Goal: Task Accomplishment & Management: Manage account settings

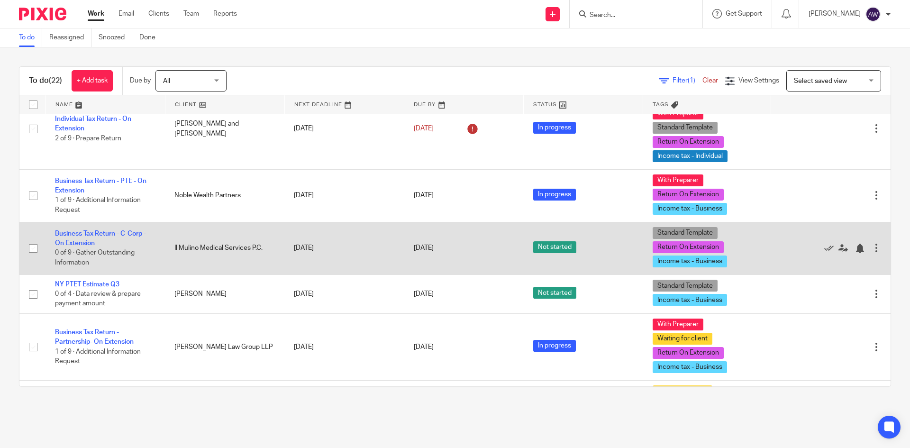
scroll to position [550, 0]
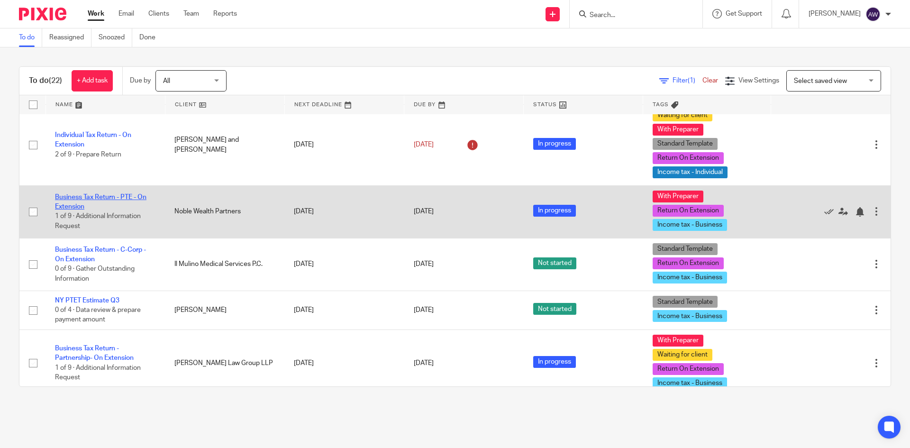
click at [101, 194] on link "Business Tax Return - PTE - On Extension" at bounding box center [100, 202] width 91 height 16
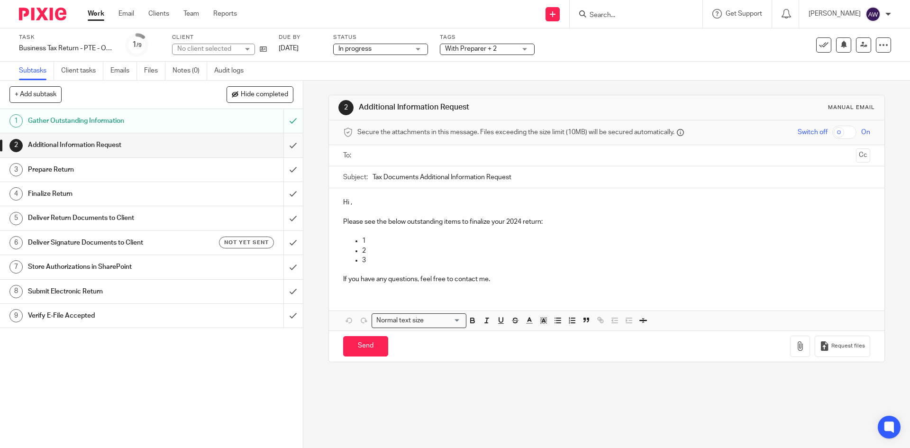
click at [276, 146] on input "submit" at bounding box center [151, 145] width 303 height 24
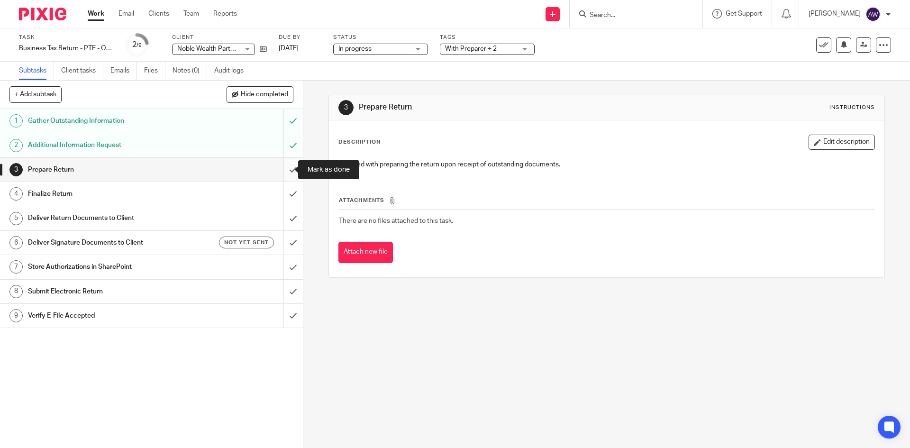
click at [276, 174] on input "submit" at bounding box center [151, 170] width 303 height 24
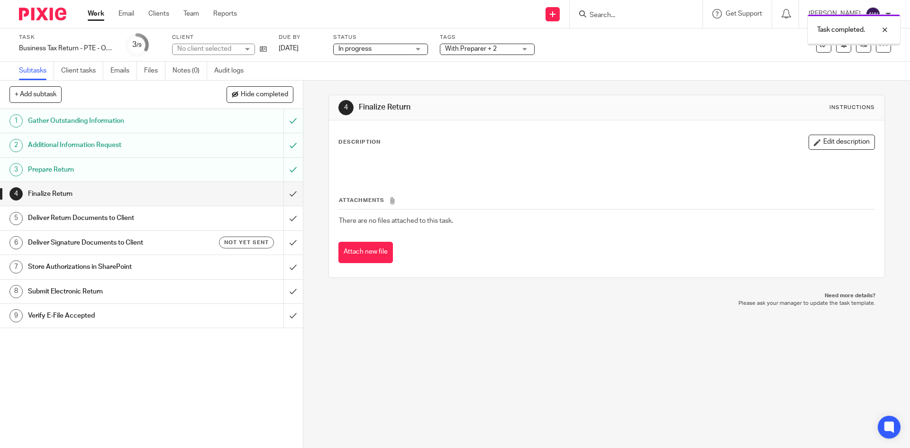
click at [486, 45] on div "Task completed." at bounding box center [678, 27] width 446 height 36
click at [480, 43] on div "Task completed." at bounding box center [678, 27] width 446 height 36
click at [478, 46] on span "With Preparer + 2" at bounding box center [471, 49] width 52 height 7
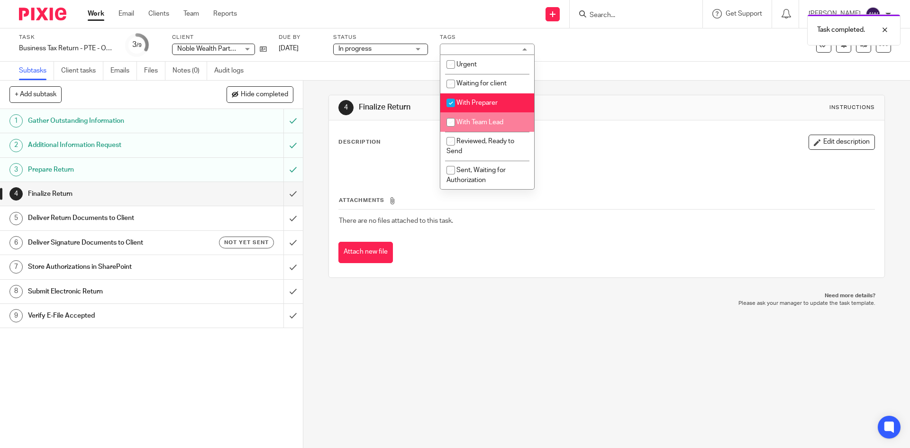
click at [476, 116] on li "With Team Lead" at bounding box center [487, 121] width 94 height 19
checkbox input "true"
click at [469, 104] on span "With Preparer" at bounding box center [477, 103] width 41 height 7
checkbox input "false"
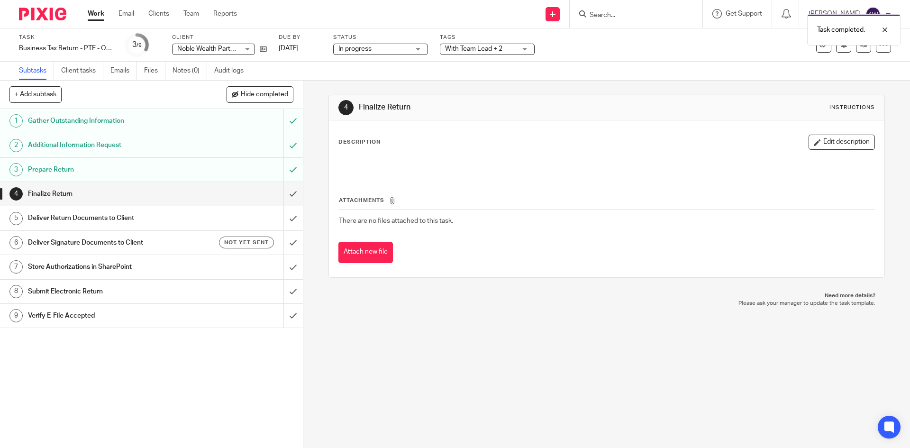
click at [589, 88] on div "4 Finalize Return Instructions Description Edit description Attachments There a…" at bounding box center [607, 186] width 556 height 211
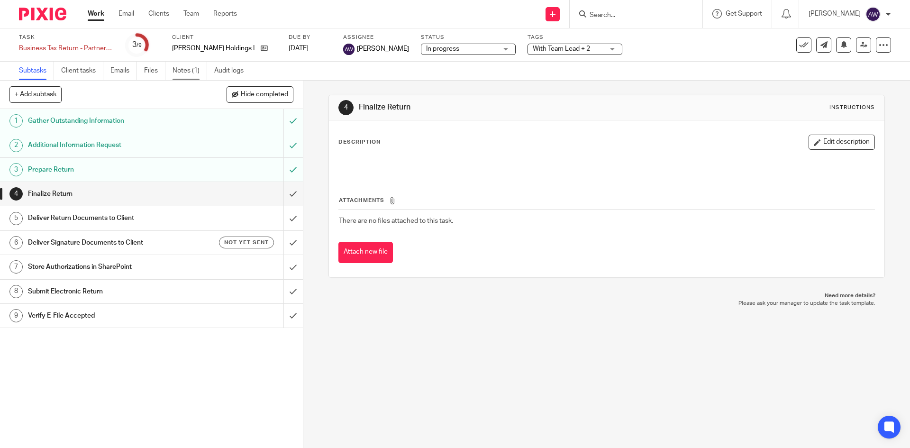
click at [188, 73] on link "Notes (1)" at bounding box center [190, 71] width 35 height 18
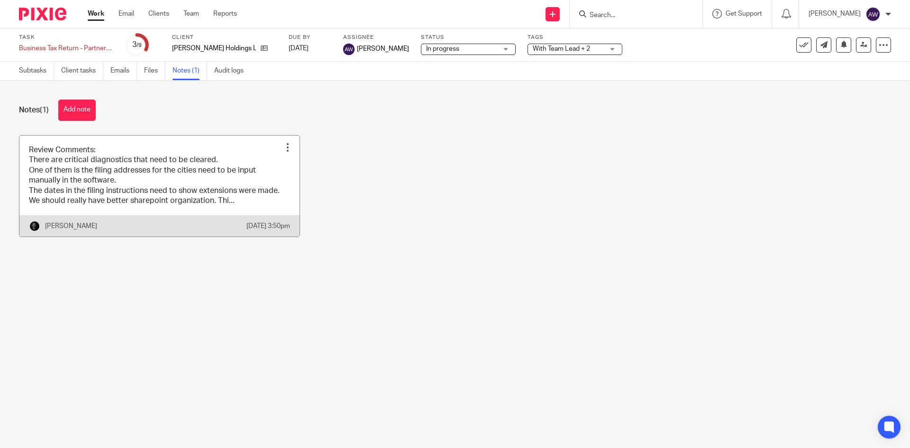
click at [164, 179] on link at bounding box center [159, 186] width 280 height 101
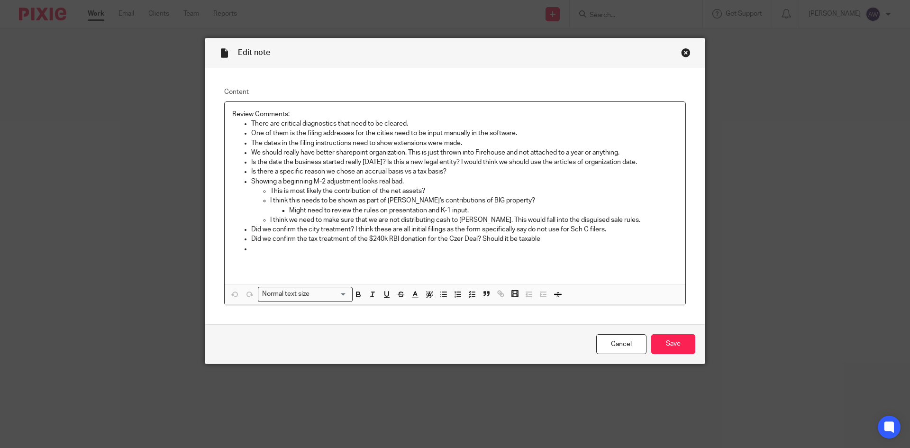
click at [681, 55] on div "Close this dialog window" at bounding box center [685, 52] width 9 height 9
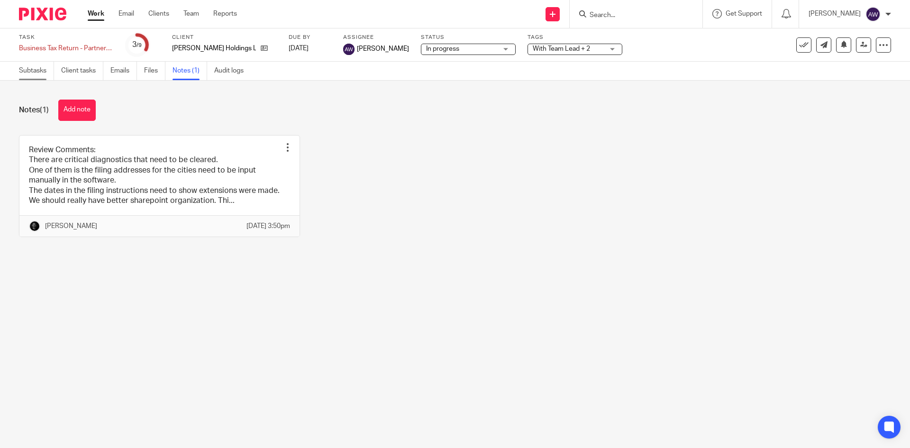
click at [40, 66] on link "Subtasks" at bounding box center [36, 71] width 35 height 18
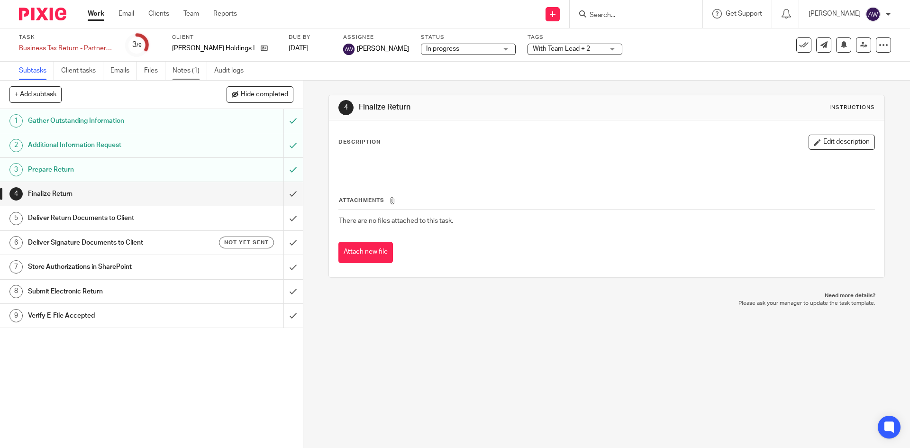
click at [181, 68] on link "Notes (1)" at bounding box center [190, 71] width 35 height 18
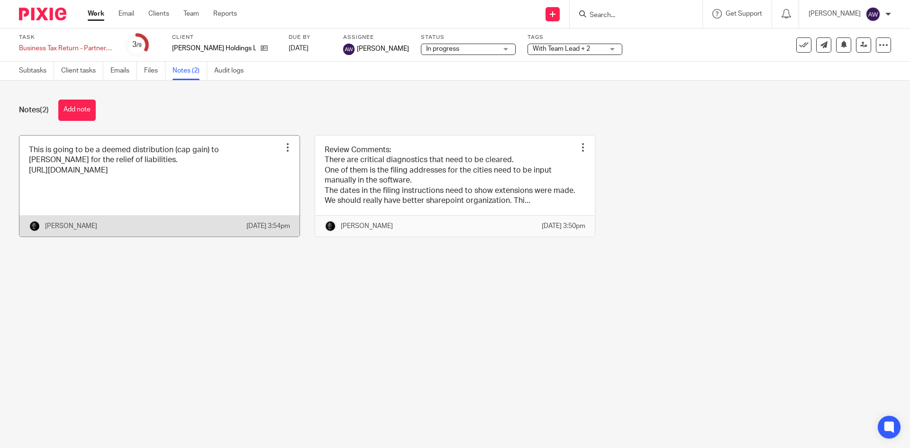
click at [152, 180] on link at bounding box center [159, 186] width 280 height 101
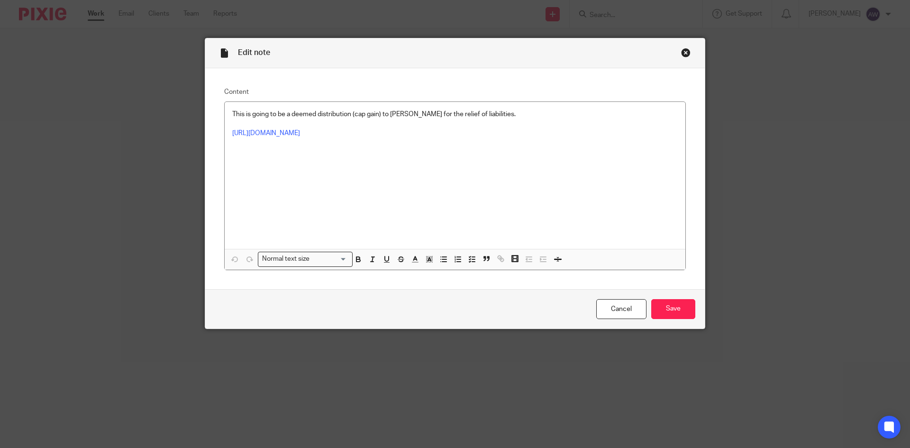
click at [681, 52] on div "Close this dialog window" at bounding box center [685, 52] width 9 height 9
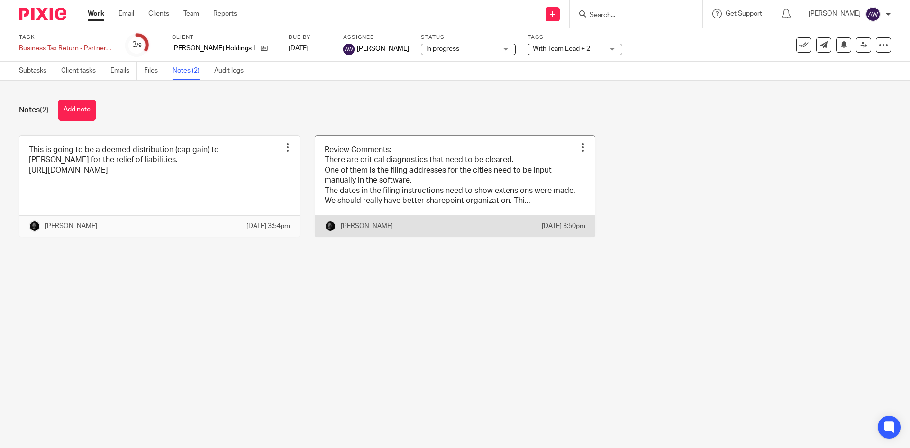
click at [432, 188] on link at bounding box center [455, 186] width 280 height 101
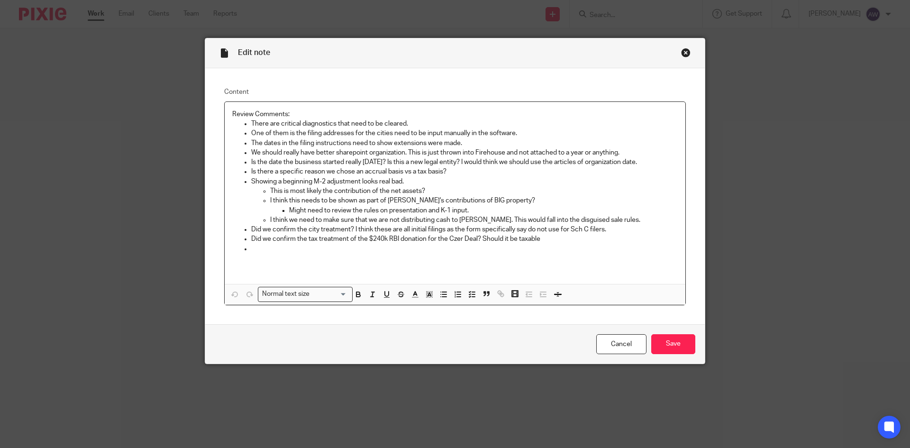
click at [467, 171] on p "Is there a specific reason we chose an accrual basis vs a tax basis?" at bounding box center [464, 171] width 427 height 9
click at [488, 143] on p "The dates in the filing instructions need to show extensions were made." at bounding box center [464, 142] width 427 height 9
click at [686, 57] on div "Edit note" at bounding box center [455, 53] width 500 height 30
click at [686, 57] on div "Close this dialog window" at bounding box center [685, 52] width 9 height 9
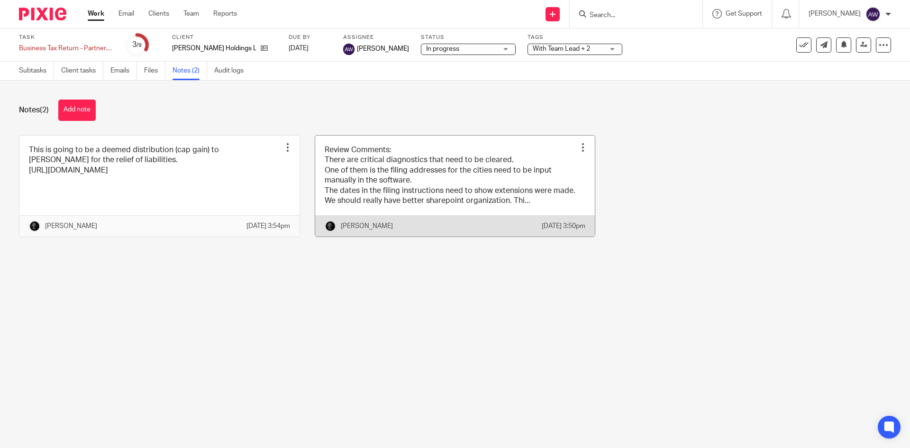
click at [357, 181] on link at bounding box center [455, 186] width 280 height 101
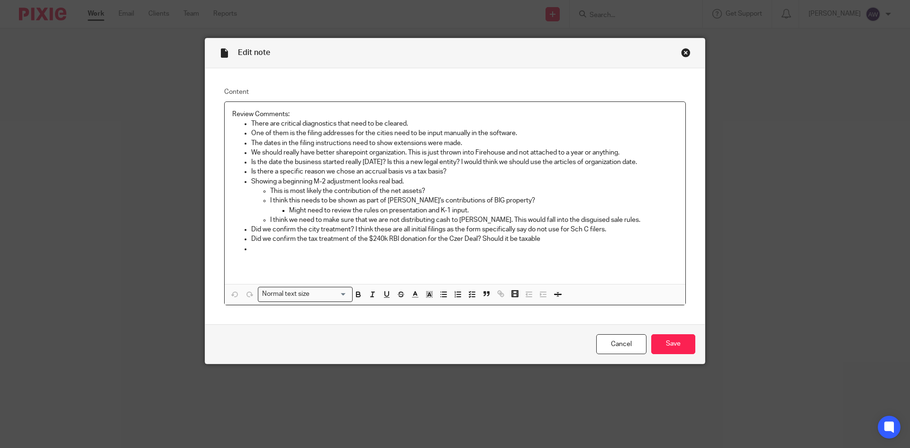
click at [685, 54] on div "Close this dialog window" at bounding box center [685, 52] width 9 height 9
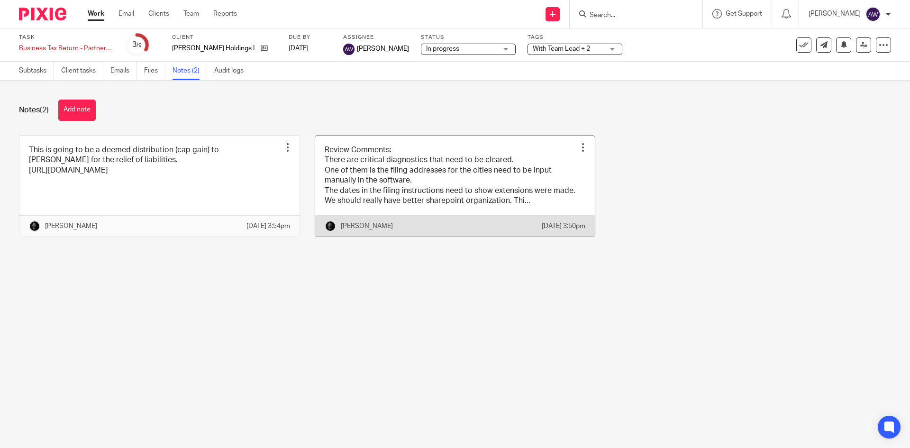
click at [427, 192] on link at bounding box center [455, 186] width 280 height 101
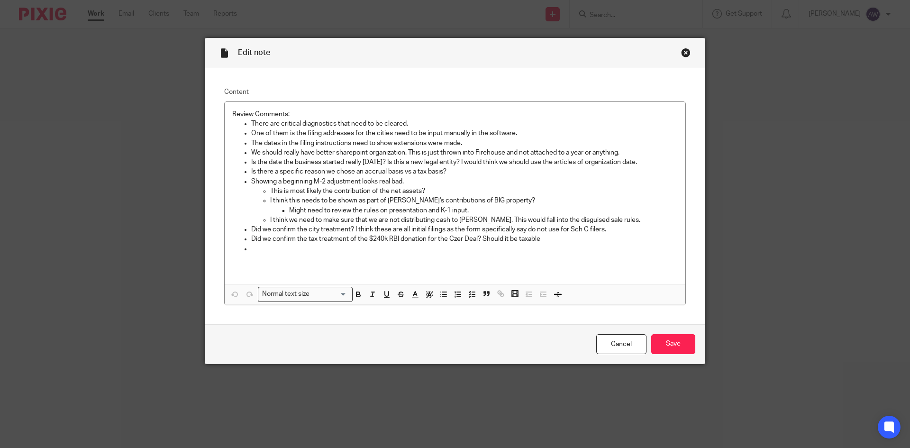
drag, startPoint x: 372, startPoint y: 159, endPoint x: 359, endPoint y: 161, distance: 13.0
click at [372, 159] on p "Is the date the business started really 1/1/24? Is this a new legal entity? I w…" at bounding box center [464, 161] width 427 height 9
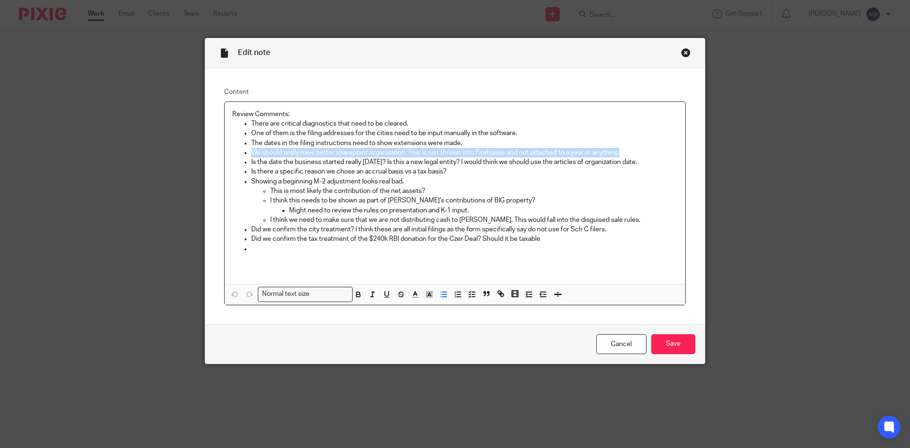
drag, startPoint x: 248, startPoint y: 149, endPoint x: 623, endPoint y: 147, distance: 375.5
click at [623, 148] on p "We should really have better sharepoint organization. This is just thrown into …" at bounding box center [464, 152] width 427 height 9
click at [397, 294] on icon "button" at bounding box center [401, 294] width 9 height 9
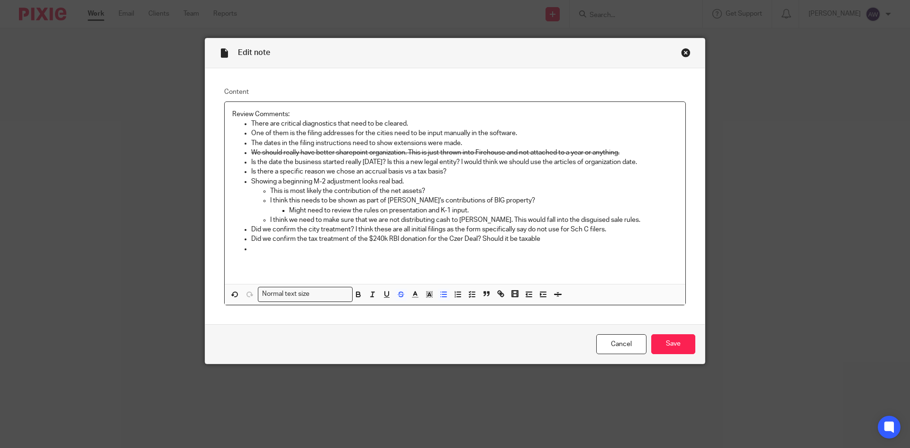
click at [466, 143] on p "The dates in the filing instructions need to show extensions were made." at bounding box center [464, 142] width 427 height 9
click at [611, 340] on link "Cancel" at bounding box center [621, 344] width 50 height 20
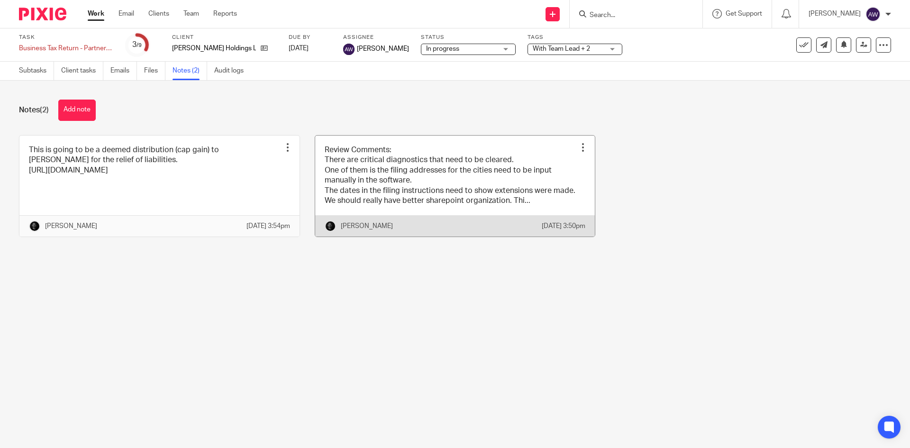
click at [406, 201] on link at bounding box center [455, 186] width 280 height 101
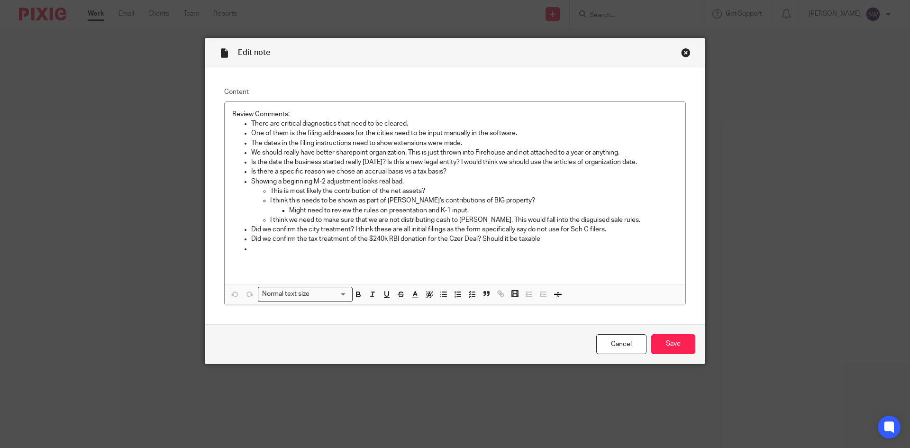
click at [686, 51] on div "Close this dialog window" at bounding box center [685, 52] width 9 height 9
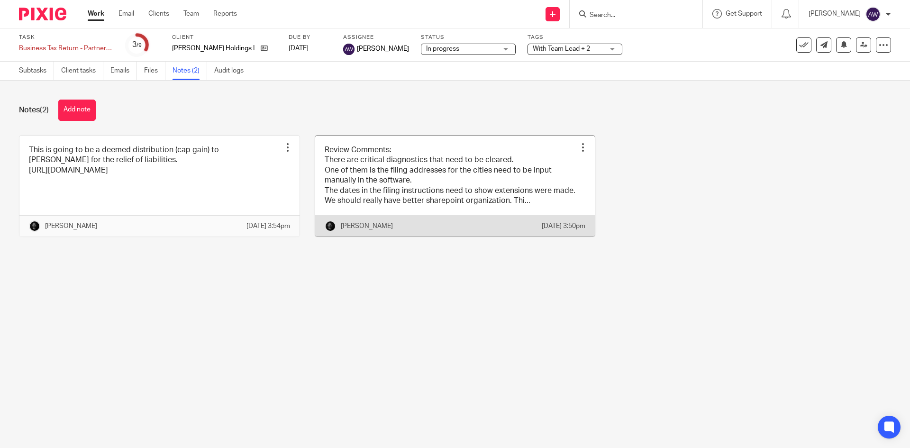
drag, startPoint x: 367, startPoint y: 170, endPoint x: 362, endPoint y: 173, distance: 5.9
click at [367, 170] on link at bounding box center [455, 186] width 280 height 101
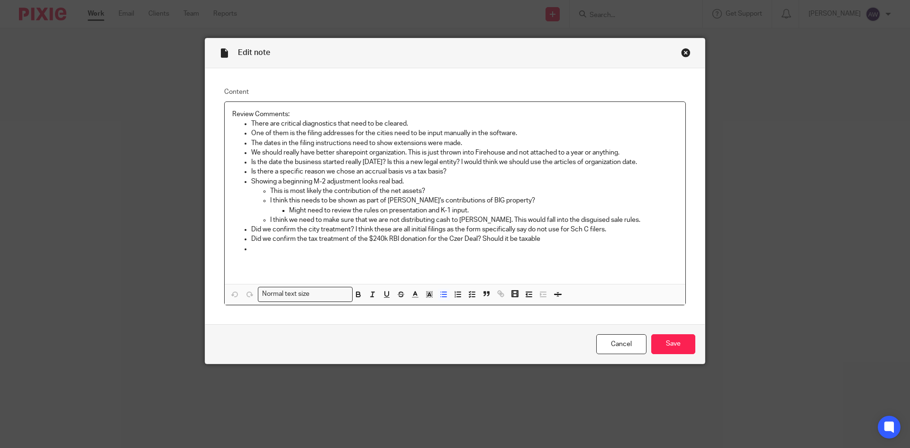
click at [439, 189] on p "This is most likely the contribution of the net assets?" at bounding box center [474, 190] width 408 height 9
drag, startPoint x: 427, startPoint y: 190, endPoint x: 479, endPoint y: 189, distance: 52.6
click at [479, 189] on p "This is most likely the contribution of the net assets? - $254K possibly" at bounding box center [474, 190] width 408 height 9
click at [489, 208] on p "Might need to review the rules on presentation and K-1 input." at bounding box center [483, 210] width 389 height 9
click at [681, 52] on div "Close this dialog window" at bounding box center [685, 52] width 9 height 9
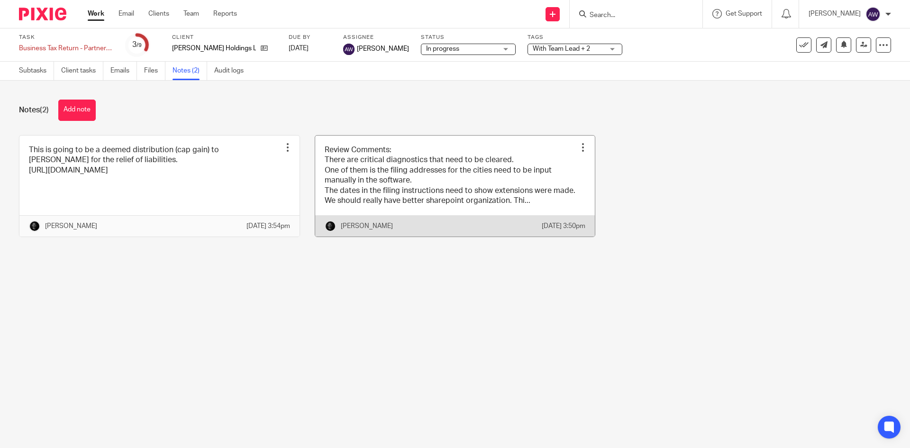
click at [388, 208] on link at bounding box center [455, 186] width 280 height 101
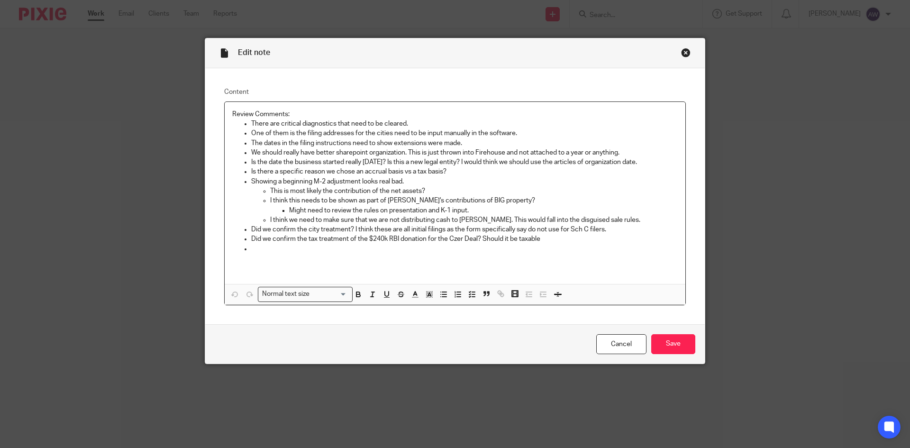
click at [427, 182] on p "Showing a beginning M-2 adjustment looks real bad." at bounding box center [464, 181] width 427 height 9
click at [557, 234] on p "Did we confirm the city treatment? I think these are all initial filings as the…" at bounding box center [464, 229] width 427 height 9
click at [549, 239] on p "Did we confirm the tax treatment of the $240k RBI donation for the Czer Deal? S…" at bounding box center [464, 238] width 427 height 9
click at [552, 241] on p "Did we confirm the tax treatment of the $240k RBI donation for the Czer Deal? S…" at bounding box center [464, 238] width 427 height 9
click at [340, 262] on p at bounding box center [455, 258] width 446 height 9
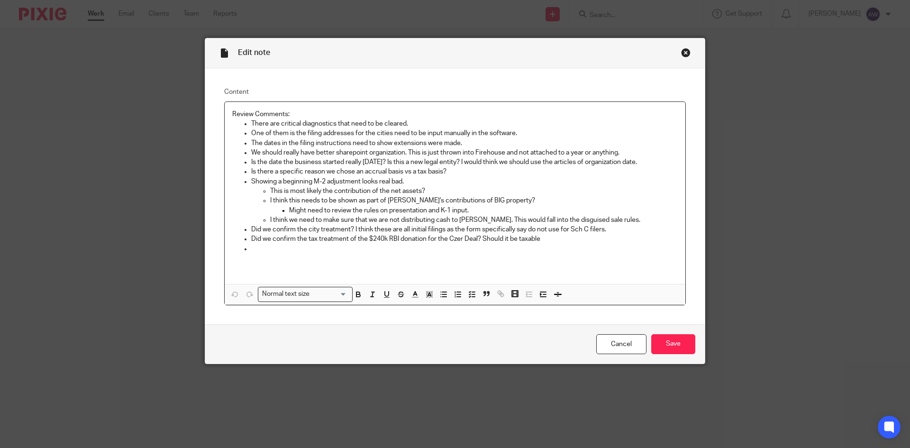
click at [287, 247] on p at bounding box center [464, 248] width 427 height 9
click at [606, 227] on p "Did we confirm the city treatment? I think these are all initial filings as the…" at bounding box center [464, 229] width 427 height 9
click at [681, 52] on div "Close this dialog window" at bounding box center [685, 52] width 9 height 9
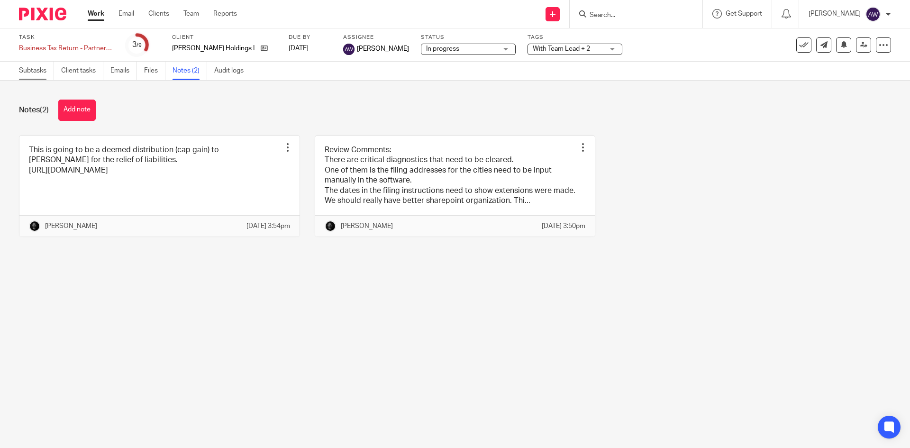
drag, startPoint x: 38, startPoint y: 68, endPoint x: 47, endPoint y: 71, distance: 8.9
click at [38, 68] on link "Subtasks" at bounding box center [36, 71] width 35 height 18
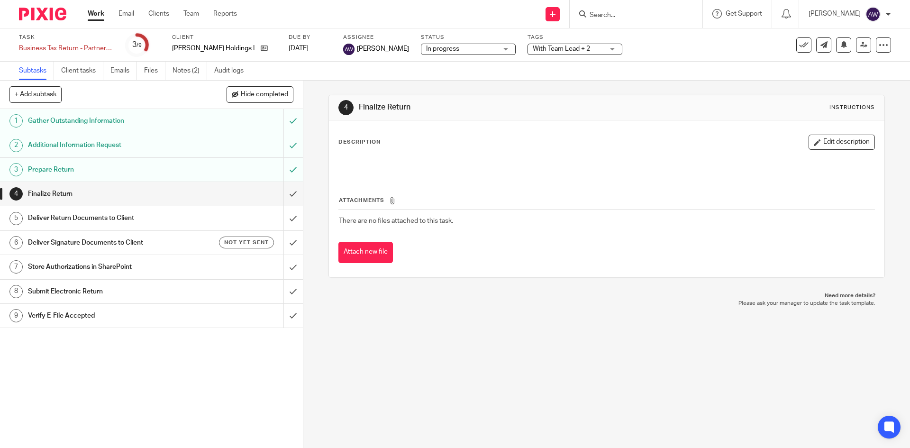
click at [95, 18] on link "Work" at bounding box center [96, 13] width 17 height 9
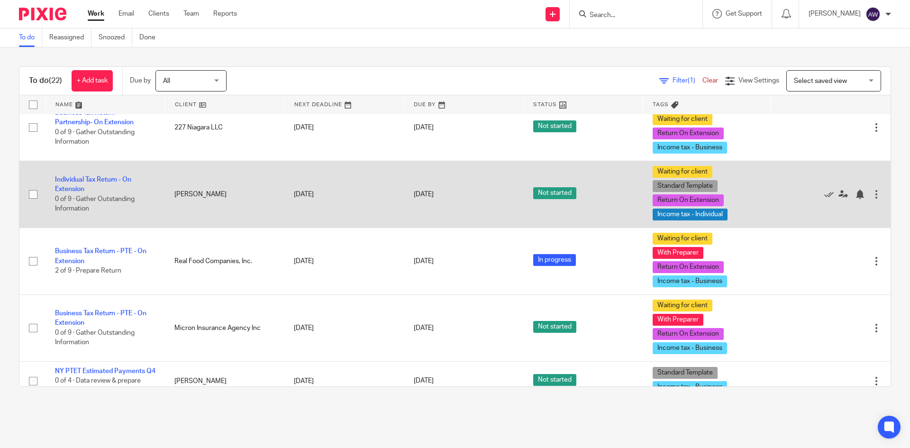
scroll to position [1024, 0]
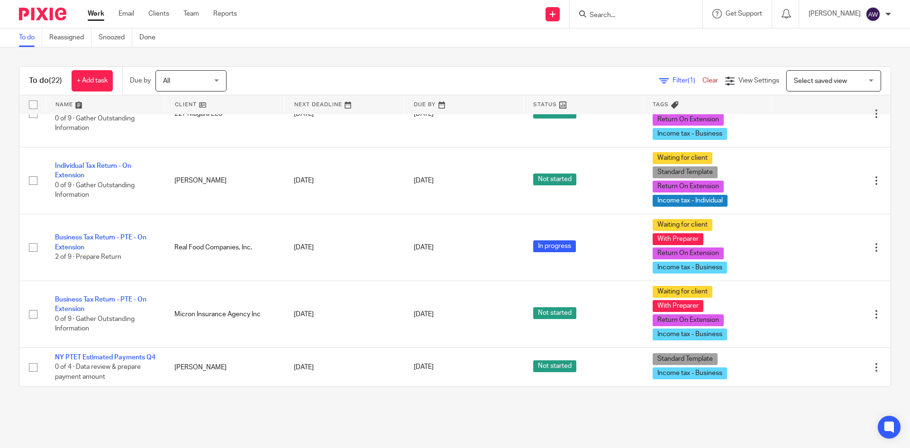
click at [95, 12] on link "Work" at bounding box center [96, 13] width 17 height 9
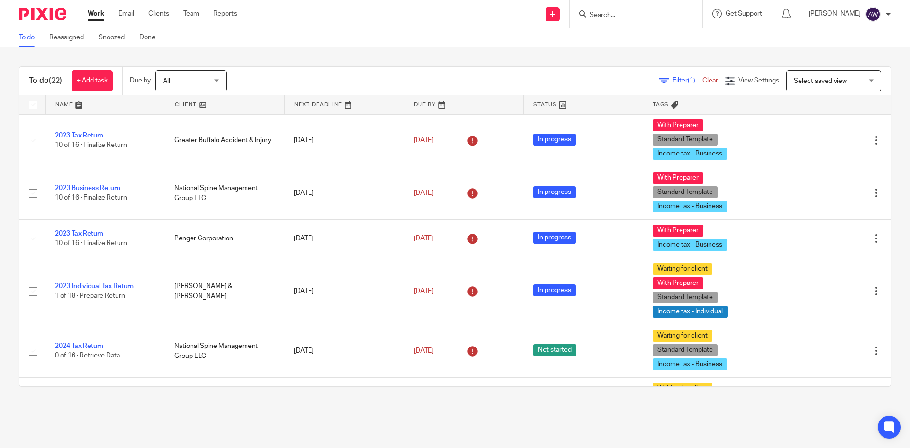
click at [194, 18] on link "Team" at bounding box center [191, 13] width 16 height 9
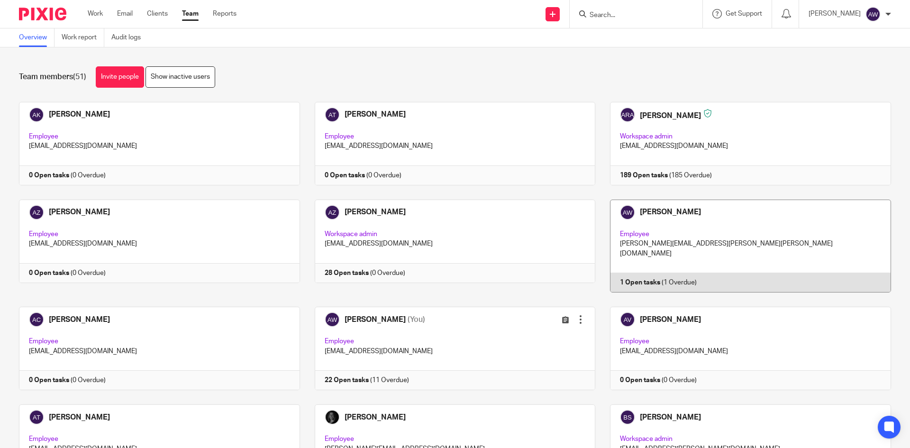
click at [692, 263] on link at bounding box center [743, 246] width 296 height 93
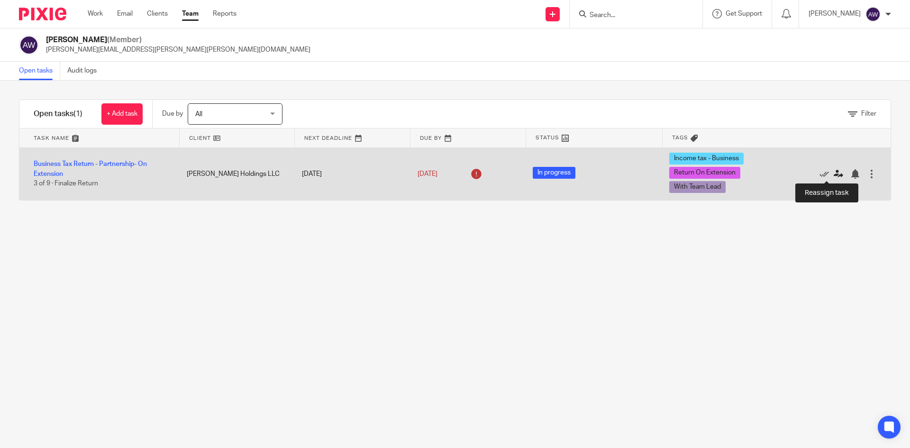
click at [834, 173] on icon at bounding box center [838, 173] width 9 height 9
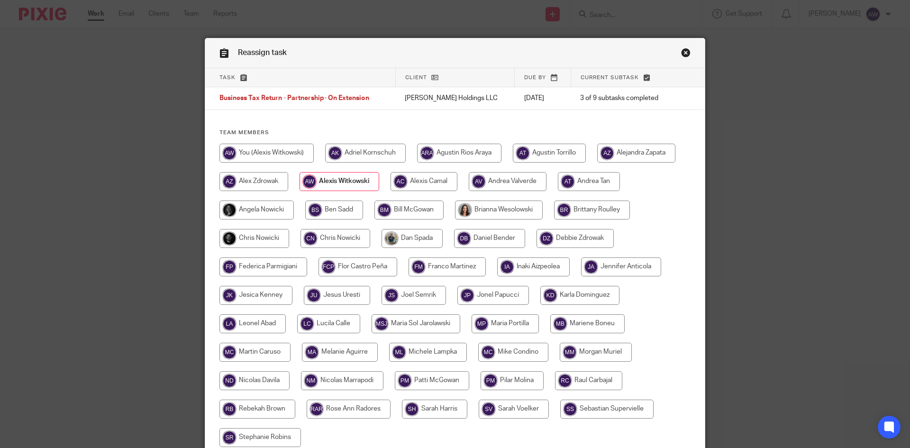
click at [268, 173] on input "radio" at bounding box center [253, 181] width 69 height 19
radio input "true"
click at [367, 184] on input "radio" at bounding box center [340, 181] width 78 height 19
radio input "true"
click at [288, 159] on input "radio" at bounding box center [266, 153] width 94 height 19
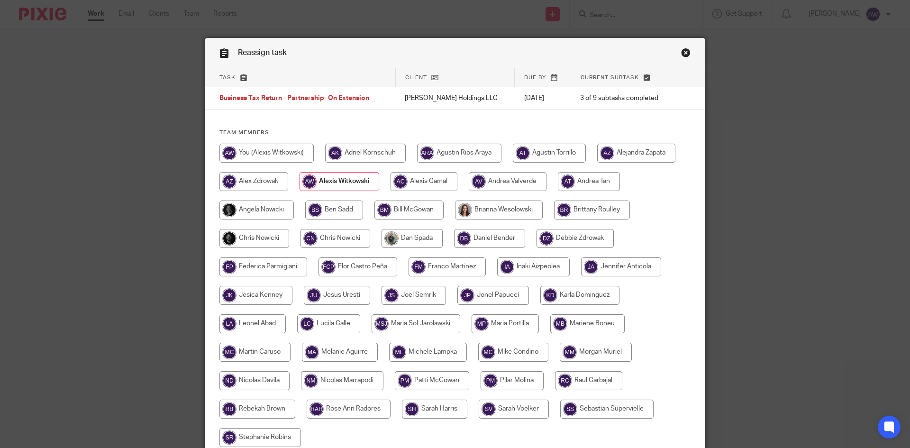
radio input "true"
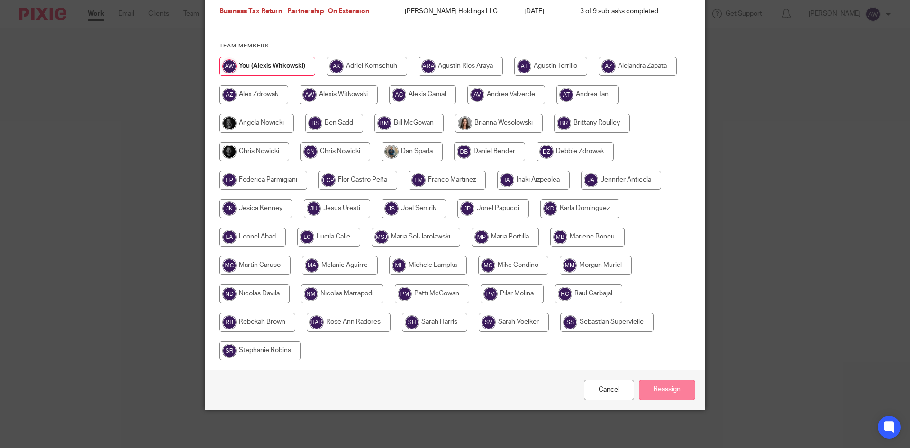
click at [666, 394] on input "Reassign" at bounding box center [667, 390] width 56 height 20
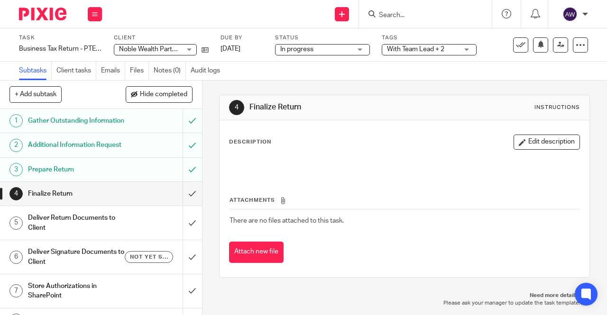
click at [105, 14] on div "Work Email Clients Team Reports Settings" at bounding box center [94, 14] width 33 height 28
click at [86, 48] on li "Work" at bounding box center [94, 44] width 25 height 14
click at [85, 45] on link "Work" at bounding box center [90, 44] width 17 height 7
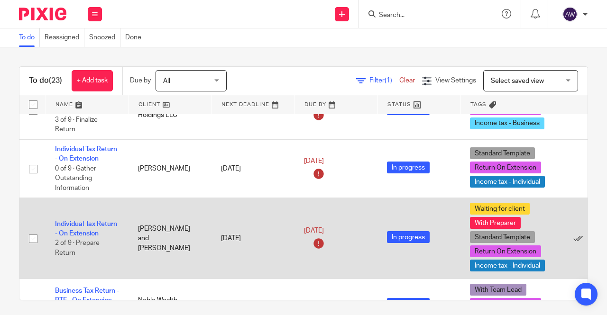
scroll to position [616, 0]
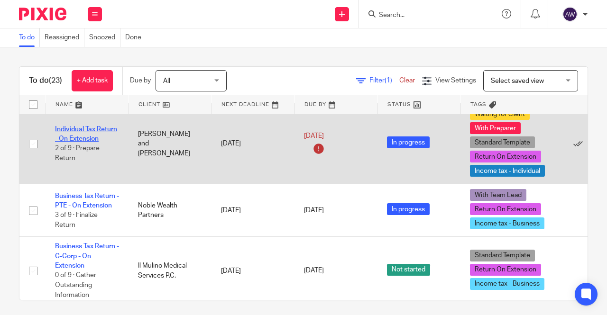
click at [73, 134] on link "Individual Tax Return - On Extension" at bounding box center [86, 134] width 62 height 16
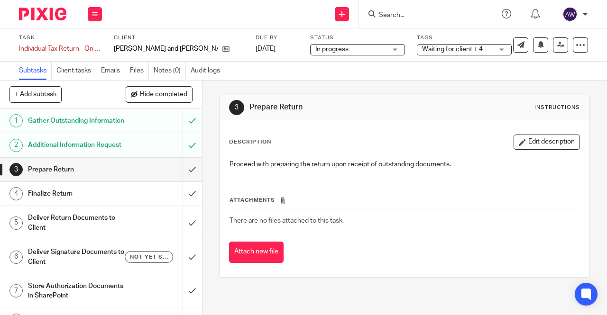
click at [449, 50] on span "Waiting for client + 4" at bounding box center [452, 49] width 61 height 7
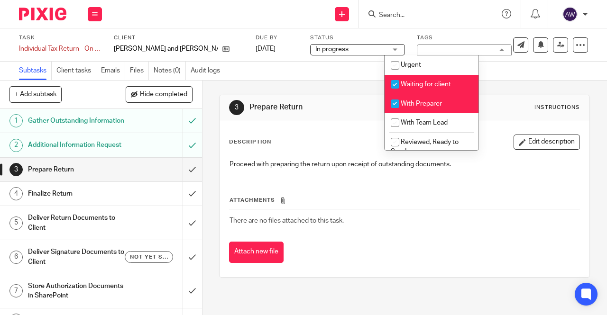
click at [423, 86] on span "Waiting for client" at bounding box center [426, 84] width 50 height 7
checkbox input "false"
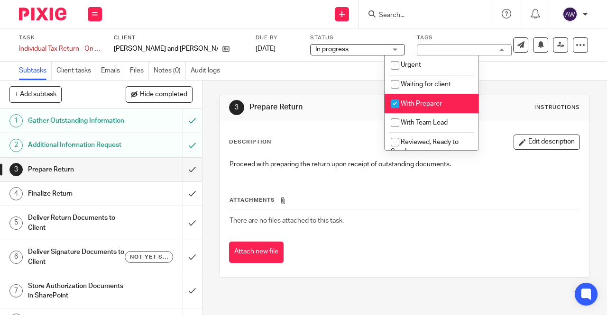
click at [324, 85] on div "3 Prepare Return Instructions Description Edit description Proceed with prepari…" at bounding box center [404, 186] width 371 height 211
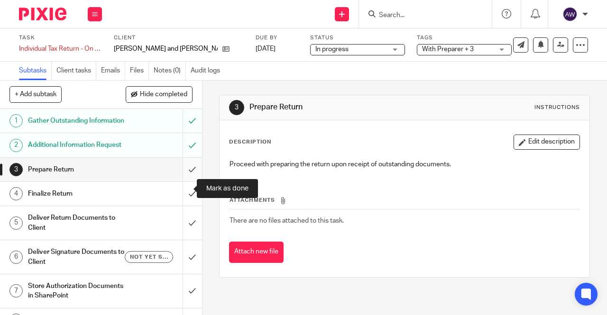
click at [184, 182] on input "submit" at bounding box center [101, 170] width 202 height 24
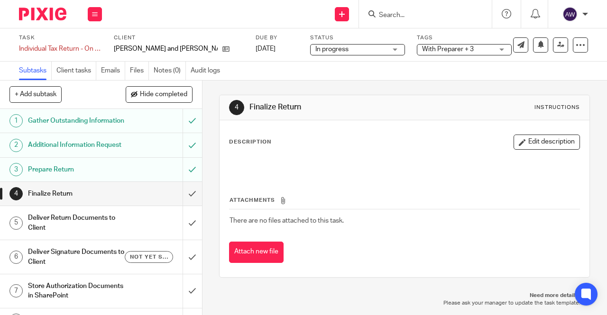
click at [422, 49] on span "With Preparer + 3" at bounding box center [448, 49] width 52 height 7
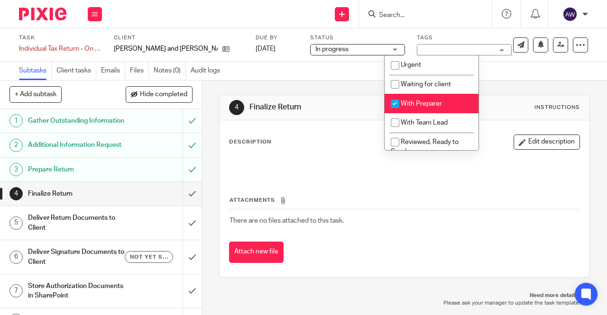
click at [431, 104] on span "With Preparer" at bounding box center [421, 104] width 41 height 7
checkbox input "false"
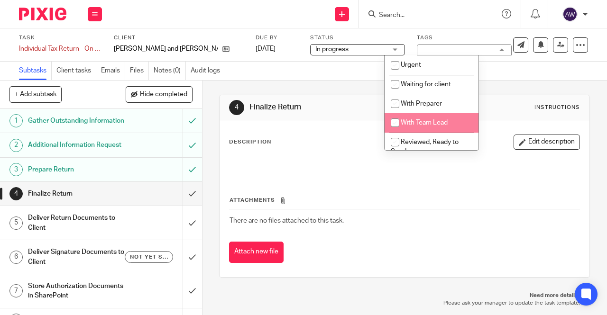
click at [430, 119] on span "With Team Lead" at bounding box center [424, 122] width 47 height 7
checkbox input "true"
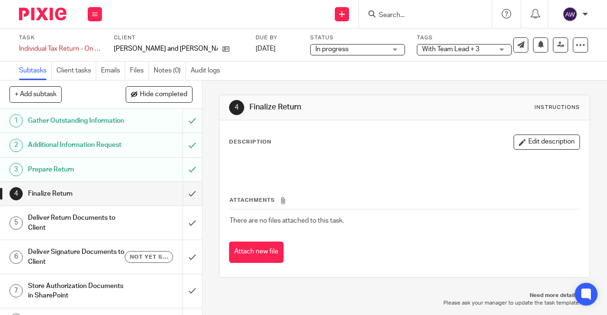
click at [543, 76] on div "Subtasks Client tasks Emails Files Notes (0) Audit logs" at bounding box center [303, 71] width 607 height 19
click at [554, 51] on link at bounding box center [560, 44] width 15 height 15
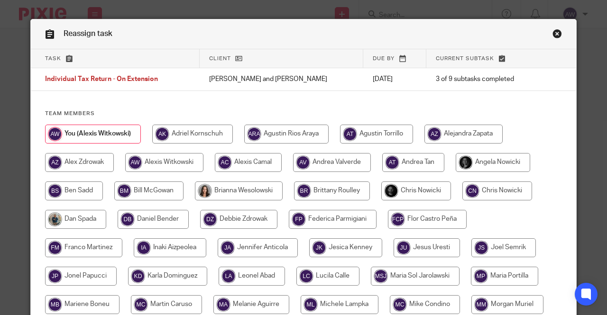
click at [416, 190] on input "radio" at bounding box center [416, 191] width 70 height 19
radio input "true"
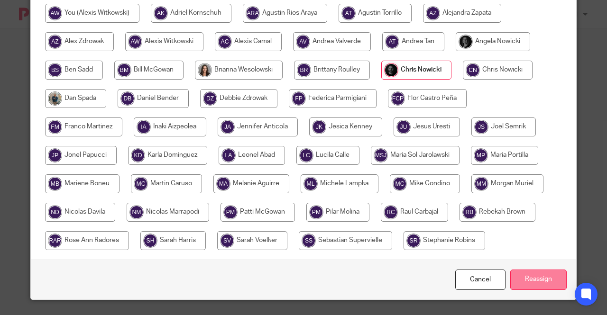
scroll to position [124, 0]
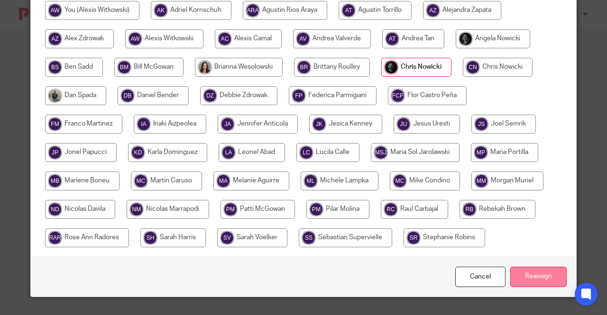
click at [541, 271] on input "Reassign" at bounding box center [538, 277] width 56 height 20
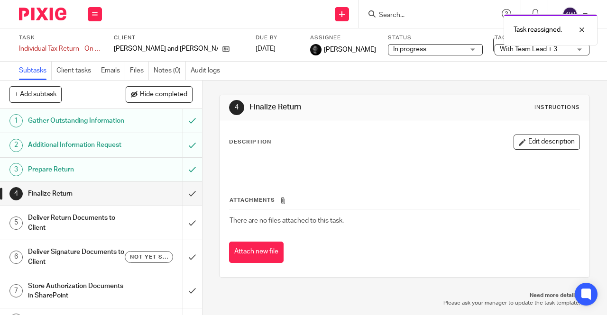
click at [103, 22] on div "Work Email Clients Team Reports Settings" at bounding box center [94, 14] width 33 height 28
click at [99, 17] on button at bounding box center [95, 14] width 14 height 14
click at [97, 14] on icon at bounding box center [95, 14] width 6 height 6
click at [88, 45] on link "Work" at bounding box center [90, 44] width 17 height 7
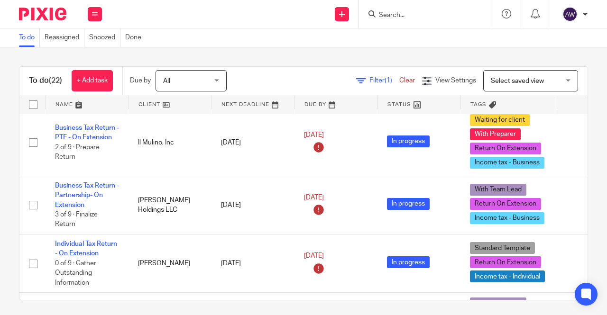
scroll to position [474, 0]
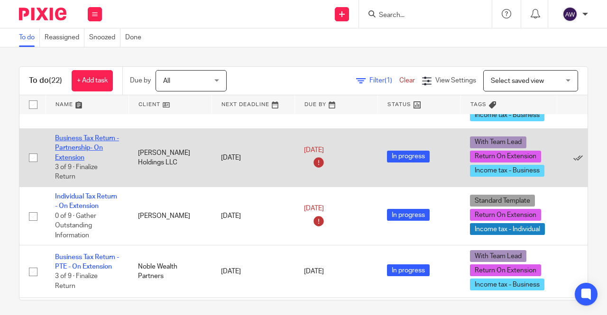
click at [95, 143] on link "Business Tax Return - Partnership- On Extension" at bounding box center [87, 148] width 64 height 26
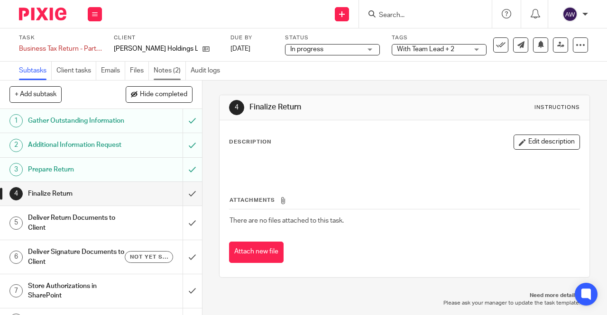
click at [181, 77] on link "Notes (2)" at bounding box center [170, 71] width 32 height 18
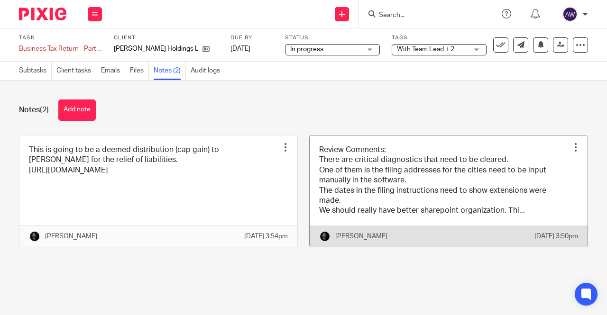
click at [395, 166] on link at bounding box center [449, 191] width 278 height 111
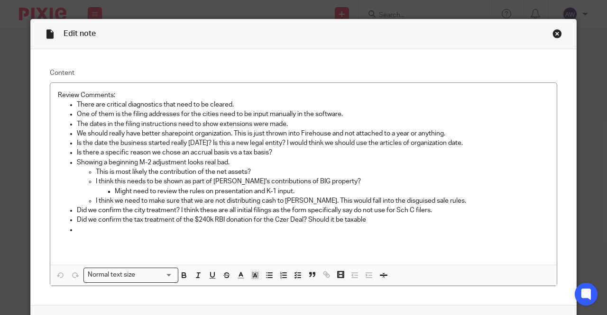
click at [554, 35] on div "Close this dialog window" at bounding box center [556, 33] width 9 height 9
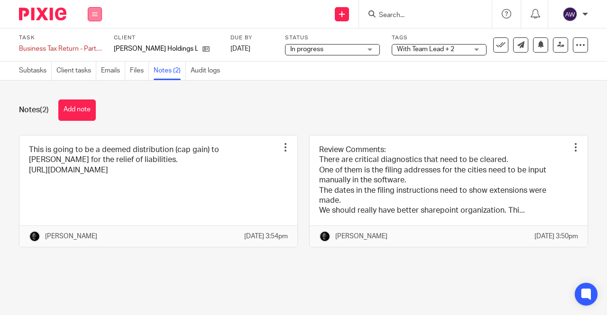
click at [101, 16] on button at bounding box center [95, 14] width 14 height 14
click at [101, 42] on li "Work" at bounding box center [94, 44] width 25 height 14
click at [242, 127] on div "Notes (2) Add note This is going to be a deemed distribution (cap gain) to [PER…" at bounding box center [303, 181] width 607 height 200
click at [94, 19] on button at bounding box center [95, 14] width 14 height 14
click at [86, 47] on link "Work" at bounding box center [90, 44] width 17 height 7
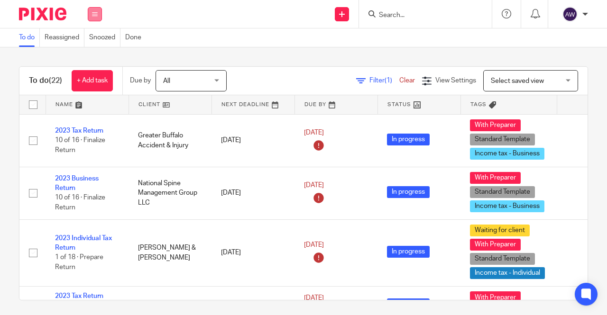
click at [99, 12] on button at bounding box center [95, 14] width 14 height 14
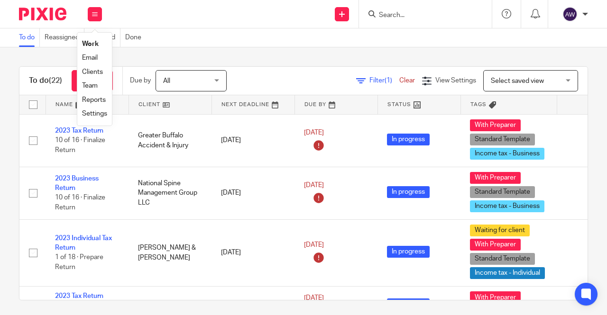
click at [92, 88] on link "Team" at bounding box center [90, 85] width 16 height 7
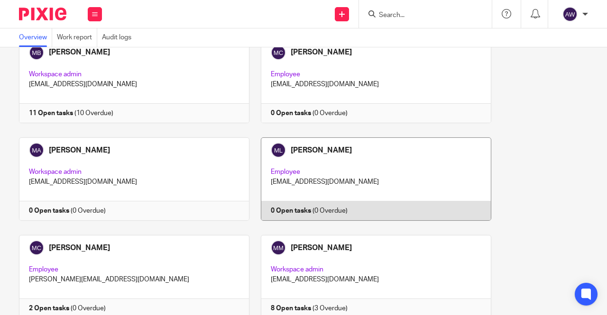
scroll to position [1801, 0]
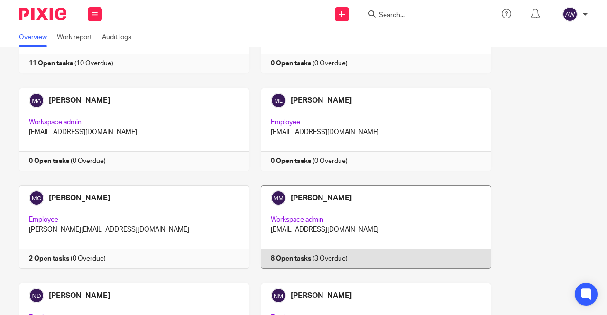
click at [335, 194] on link at bounding box center [370, 226] width 242 height 83
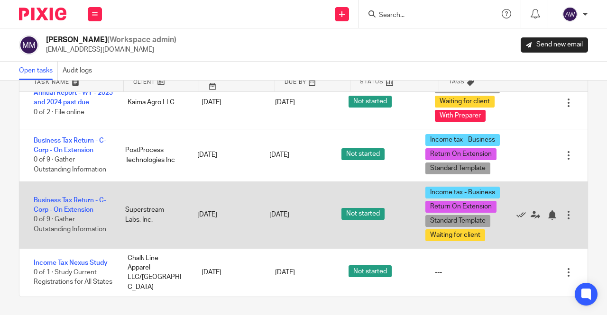
scroll to position [56, 0]
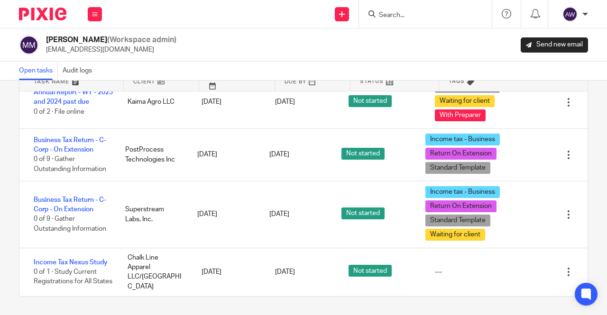
click at [83, 13] on div "Work Email Clients Team Reports Settings" at bounding box center [94, 14] width 33 height 28
click at [87, 12] on div "Work Email Clients Team Reports Settings" at bounding box center [94, 14] width 33 height 28
click at [90, 11] on button at bounding box center [95, 14] width 14 height 14
click at [86, 46] on link "Work" at bounding box center [89, 44] width 15 height 7
